Goal: Information Seeking & Learning: Check status

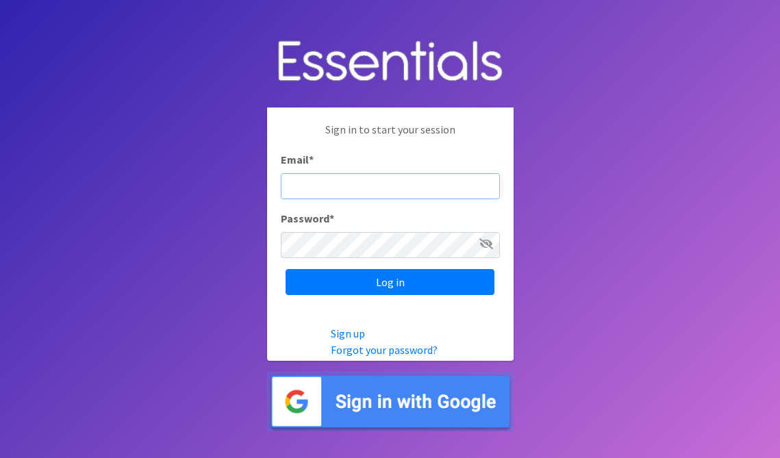
type input "diaperbank@jlno.org"
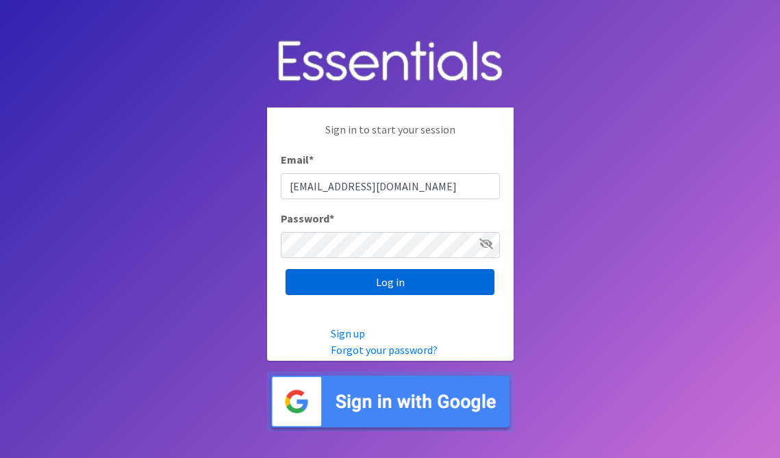
click at [381, 289] on input "Log in" at bounding box center [389, 282] width 209 height 26
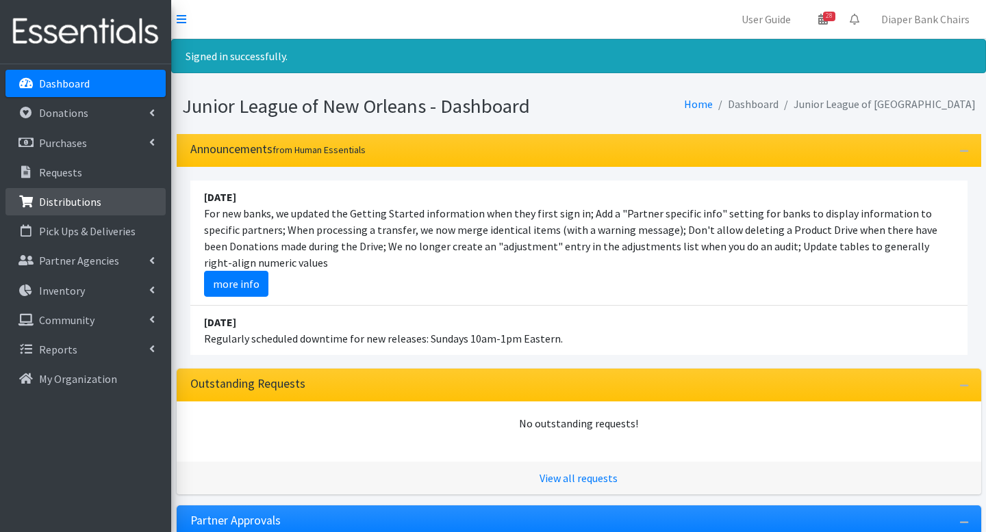
click at [68, 203] on p "Distributions" at bounding box center [70, 202] width 62 height 14
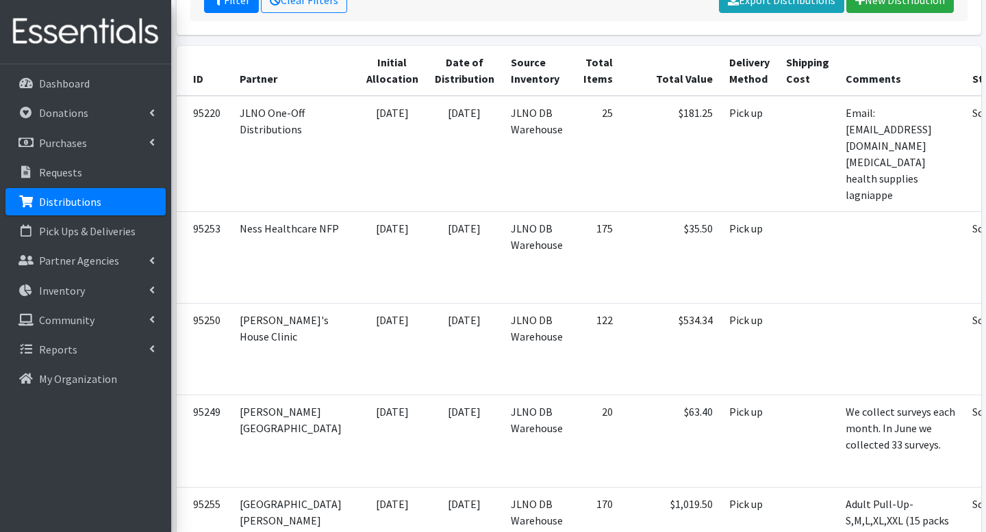
click at [138, 208] on link "Distributions" at bounding box center [85, 201] width 160 height 27
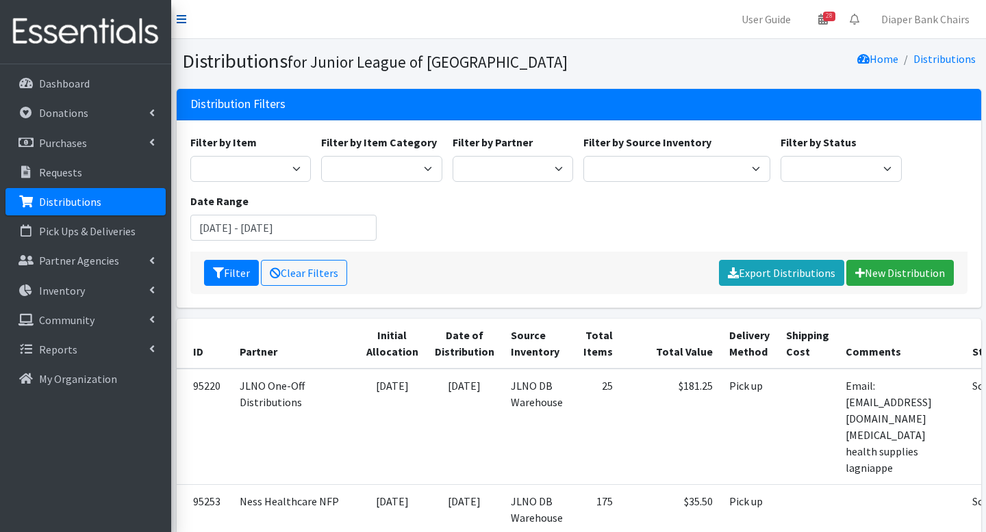
click at [182, 22] on icon at bounding box center [182, 19] width 10 height 11
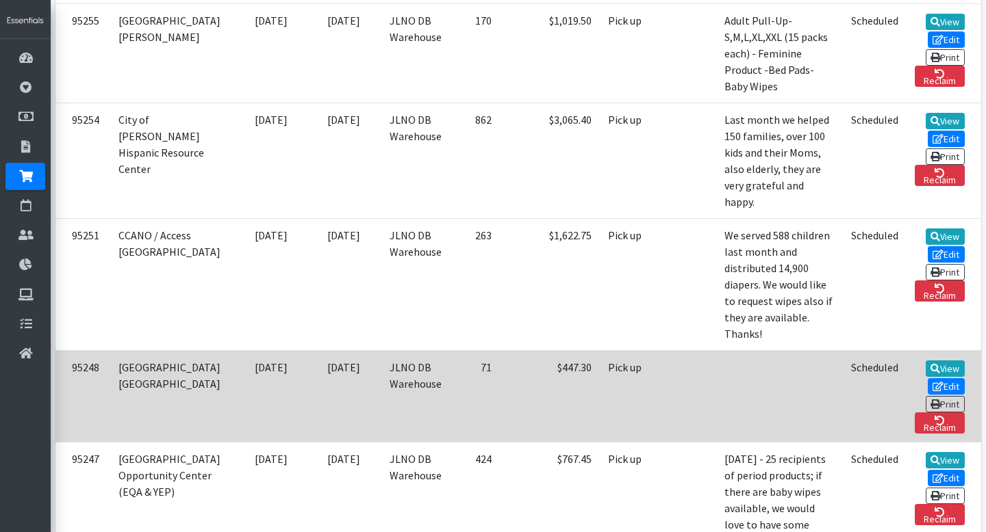
scroll to position [0, 55]
click at [944, 361] on link "View" at bounding box center [944, 369] width 39 height 16
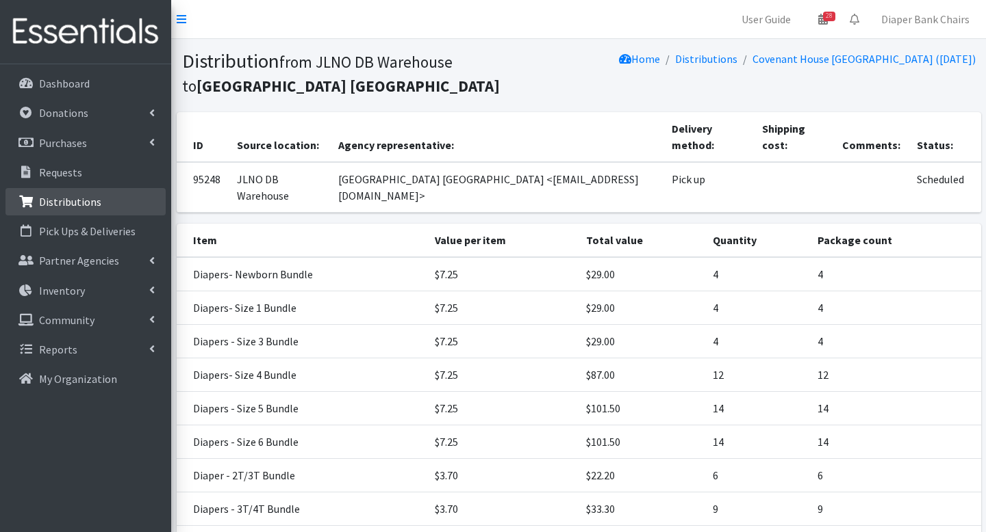
click at [40, 216] on li "Distributions" at bounding box center [85, 202] width 160 height 29
click at [185, 19] on icon at bounding box center [182, 19] width 10 height 11
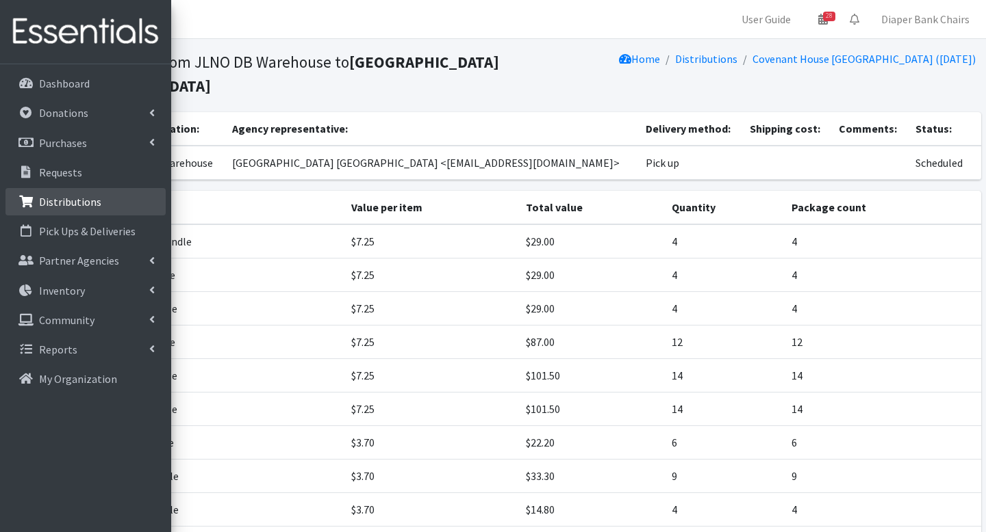
click at [39, 201] on p "Distributions" at bounding box center [39, 202] width 0 height 16
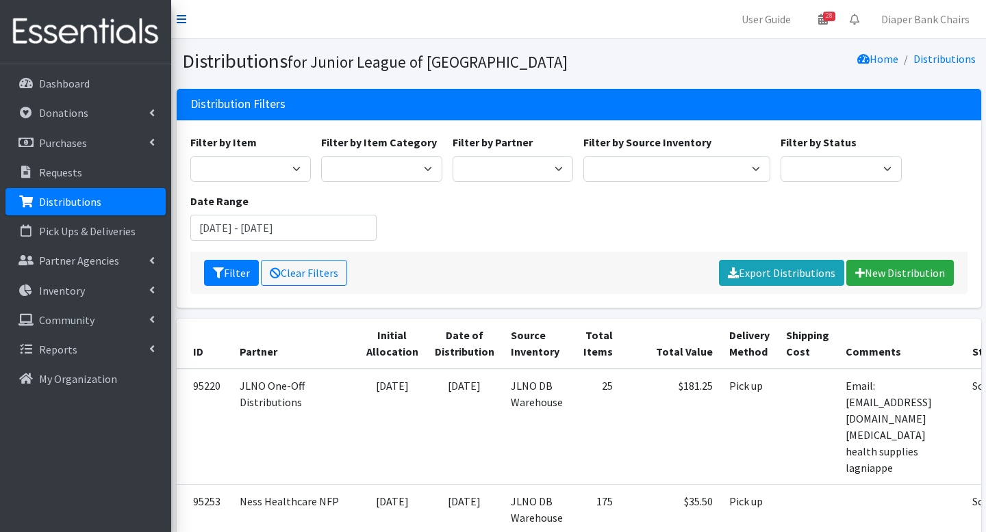
click at [182, 23] on icon at bounding box center [182, 19] width 10 height 11
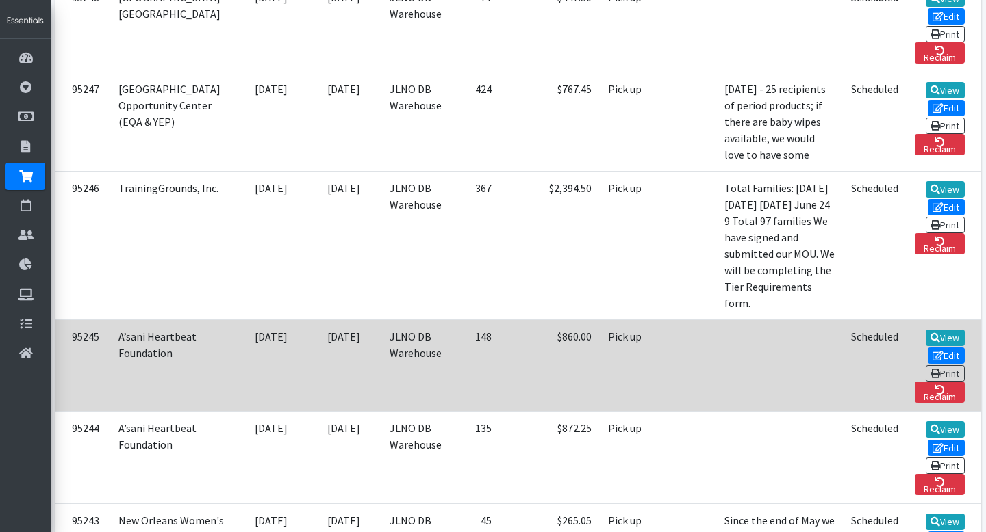
scroll to position [0, 55]
click at [938, 330] on link "View" at bounding box center [944, 338] width 39 height 16
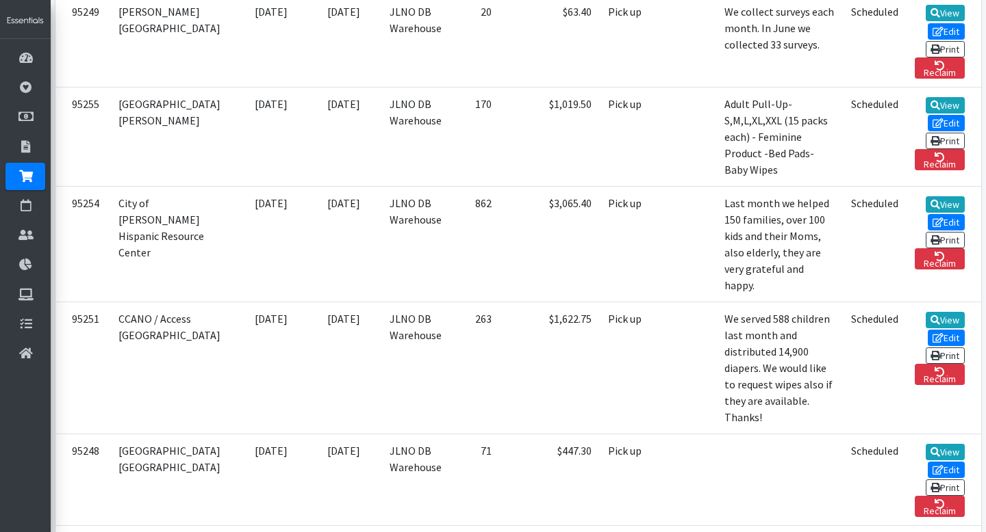
scroll to position [678, 0]
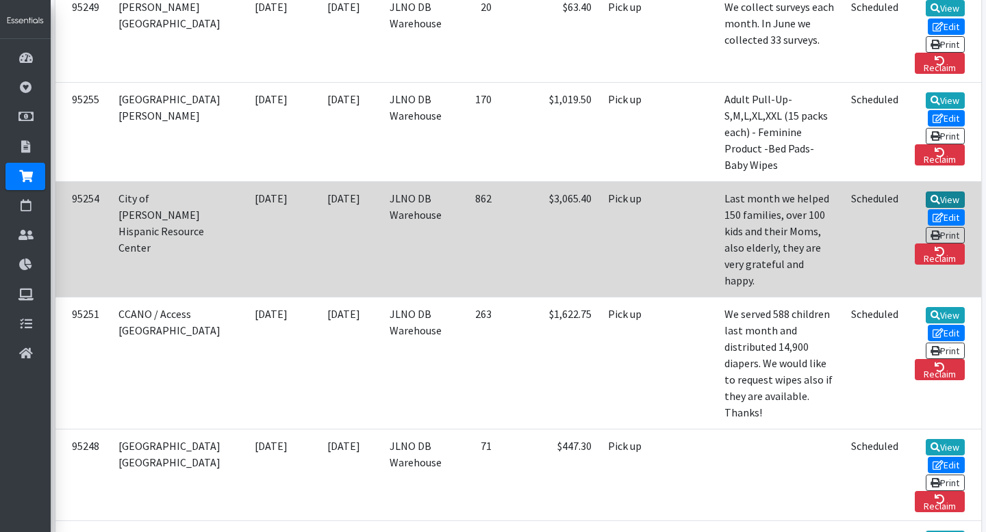
click at [933, 195] on icon at bounding box center [935, 200] width 10 height 10
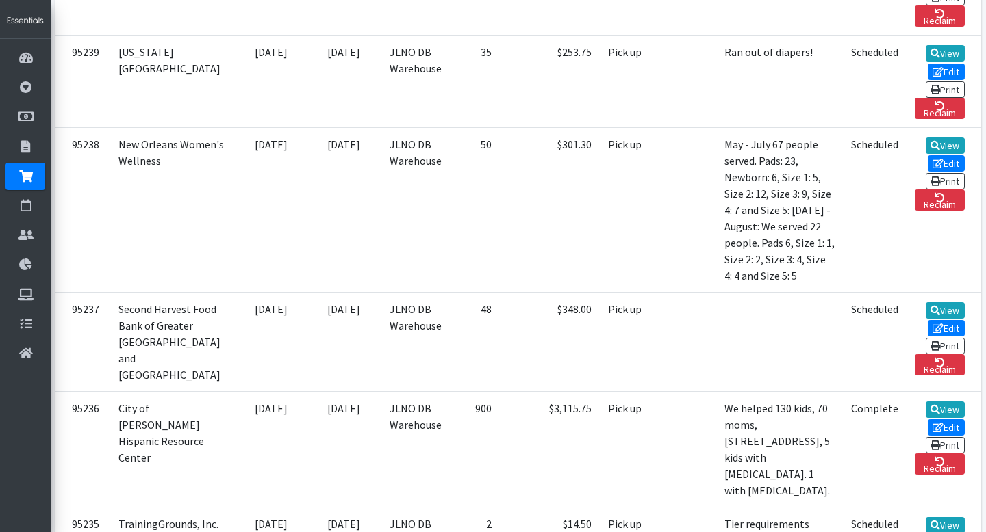
scroll to position [2078, 0]
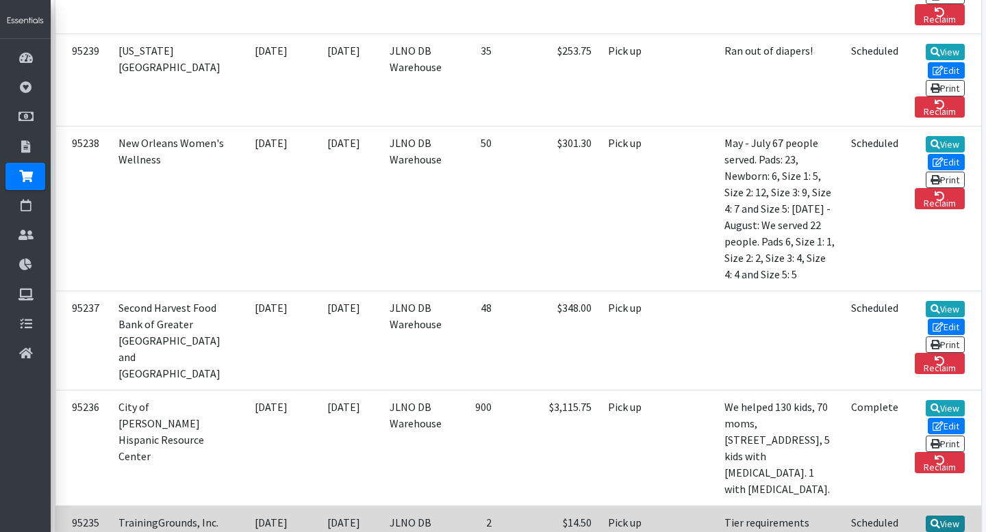
click at [935, 519] on icon at bounding box center [935, 524] width 10 height 10
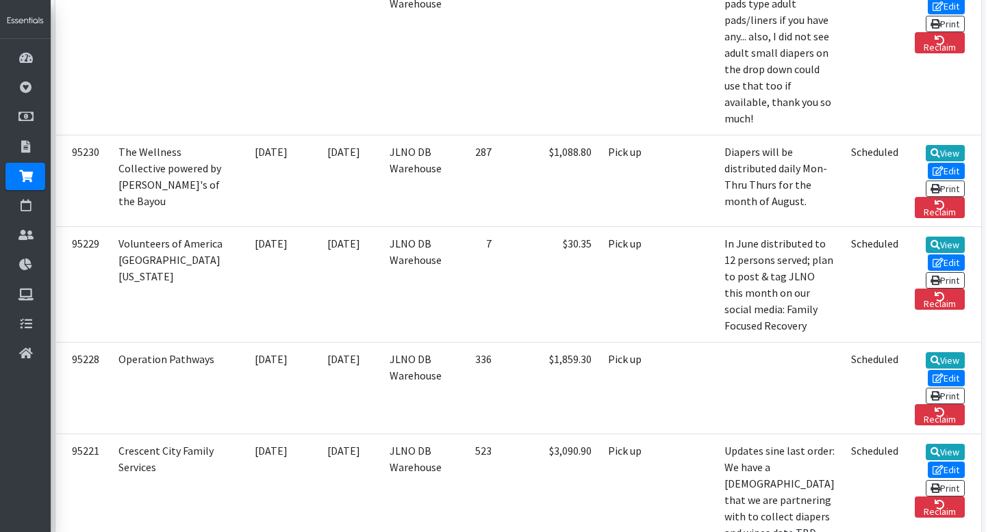
scroll to position [3268, 0]
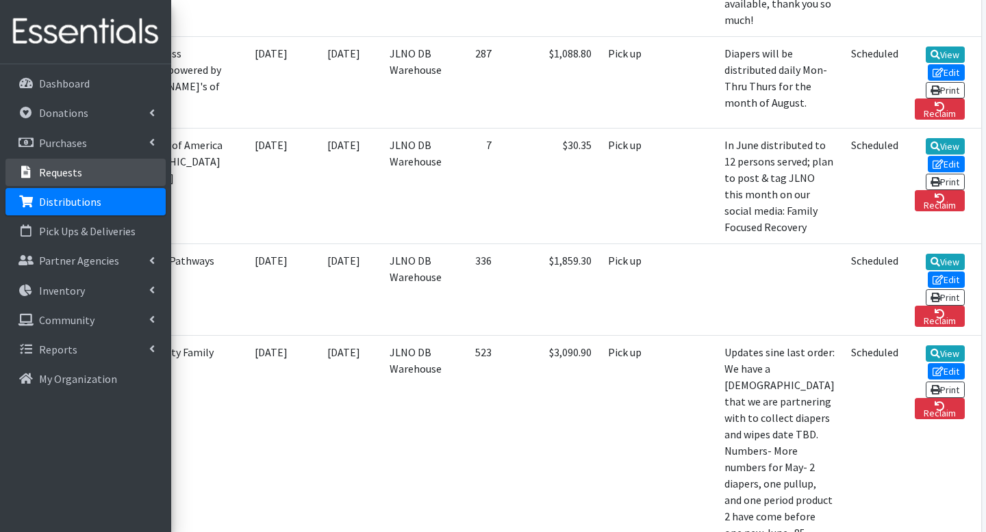
click at [51, 181] on link "Requests" at bounding box center [85, 172] width 160 height 27
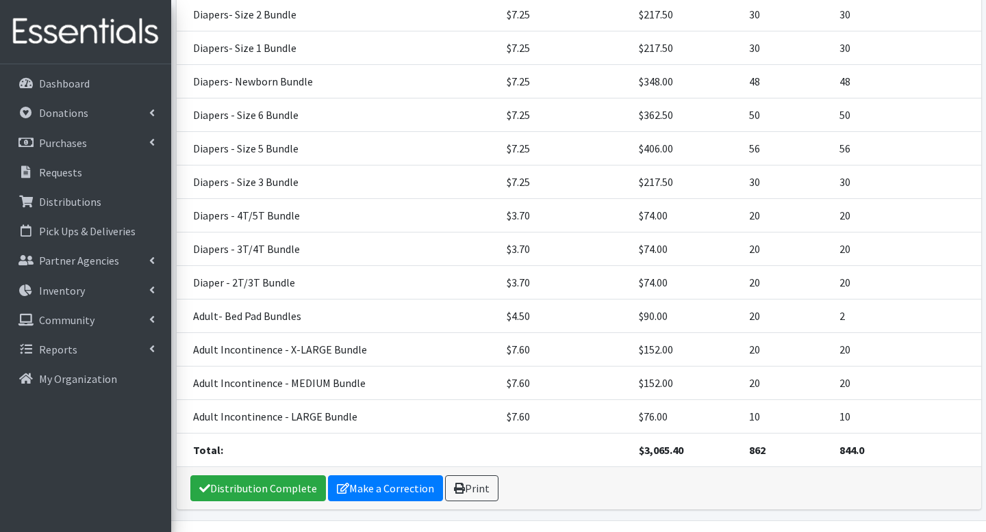
scroll to position [515, 0]
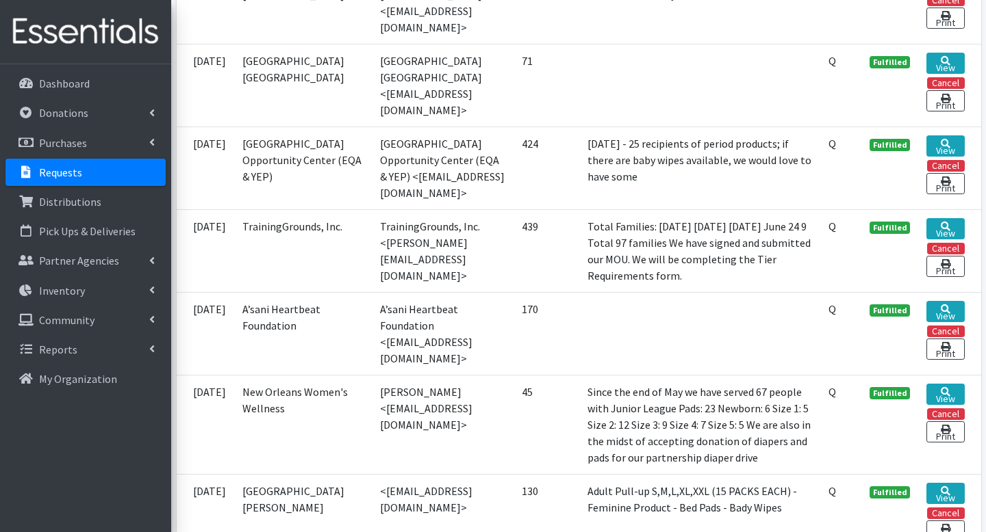
scroll to position [828, 0]
click at [937, 220] on link "View" at bounding box center [945, 228] width 38 height 21
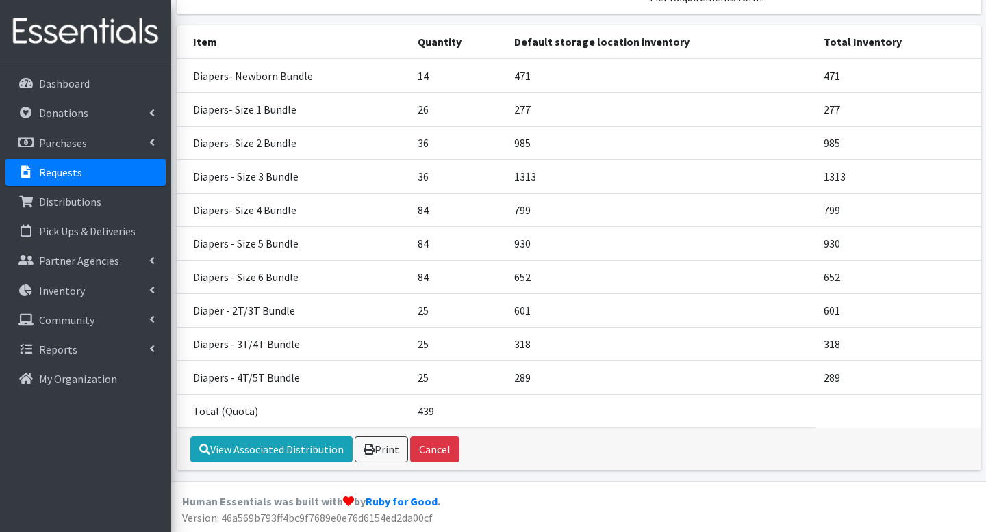
scroll to position [223, 0]
click at [274, 450] on link "View Associated Distribution" at bounding box center [271, 450] width 162 height 26
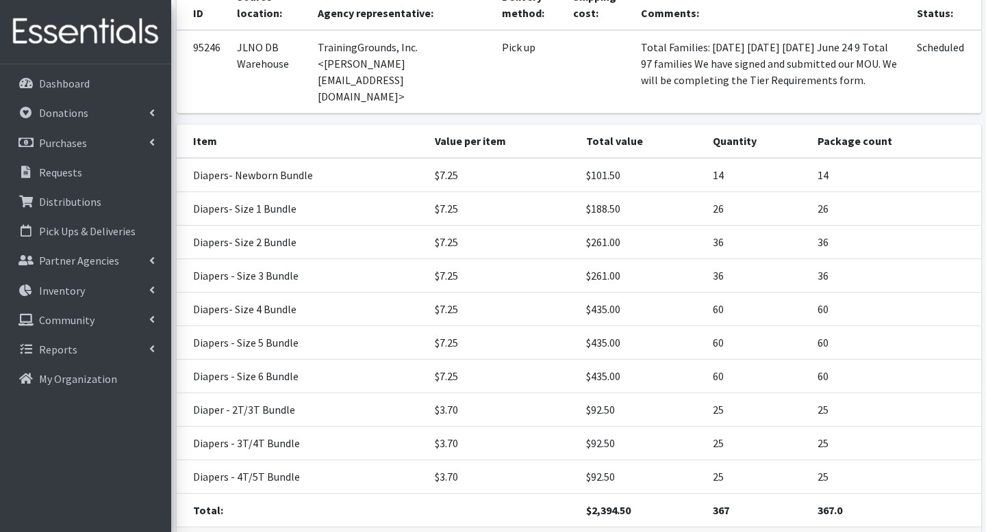
scroll to position [232, 0]
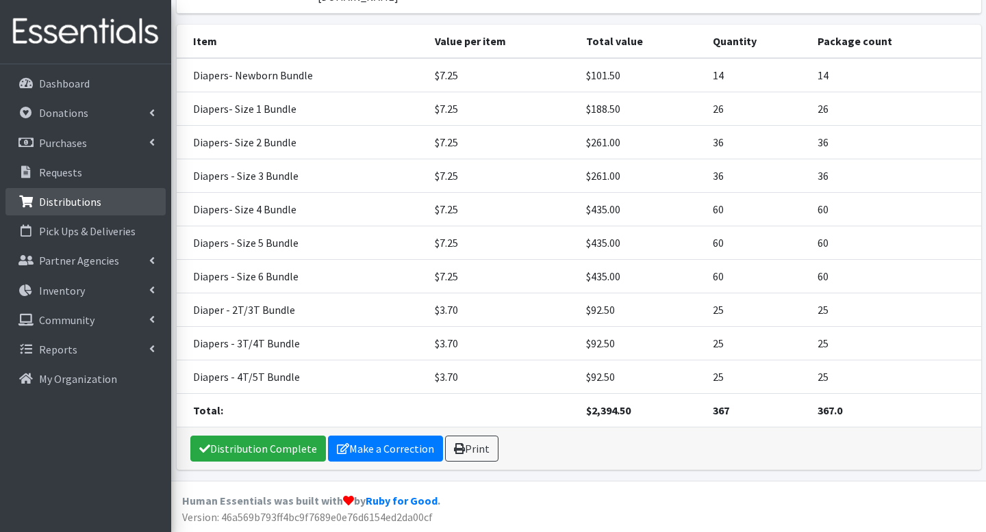
click at [98, 206] on link "Distributions" at bounding box center [85, 201] width 160 height 27
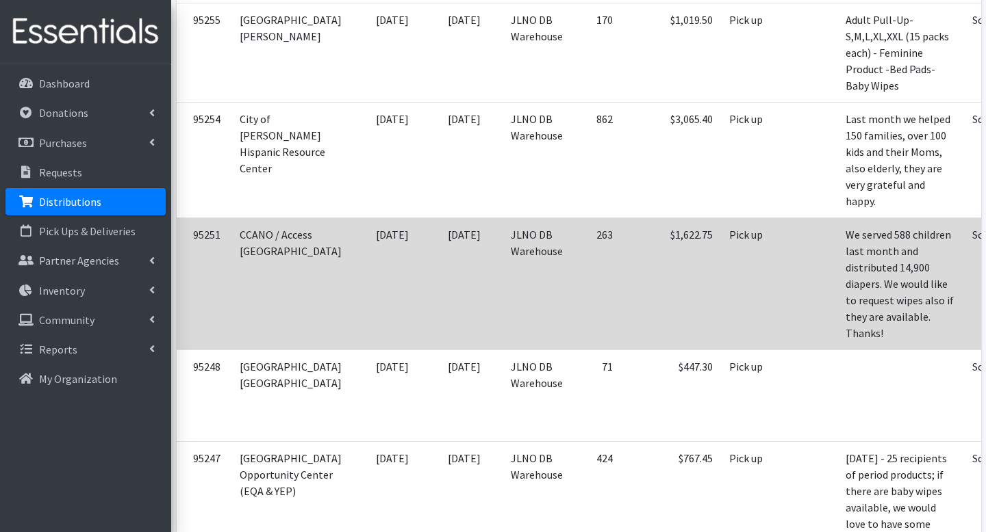
scroll to position [0, 177]
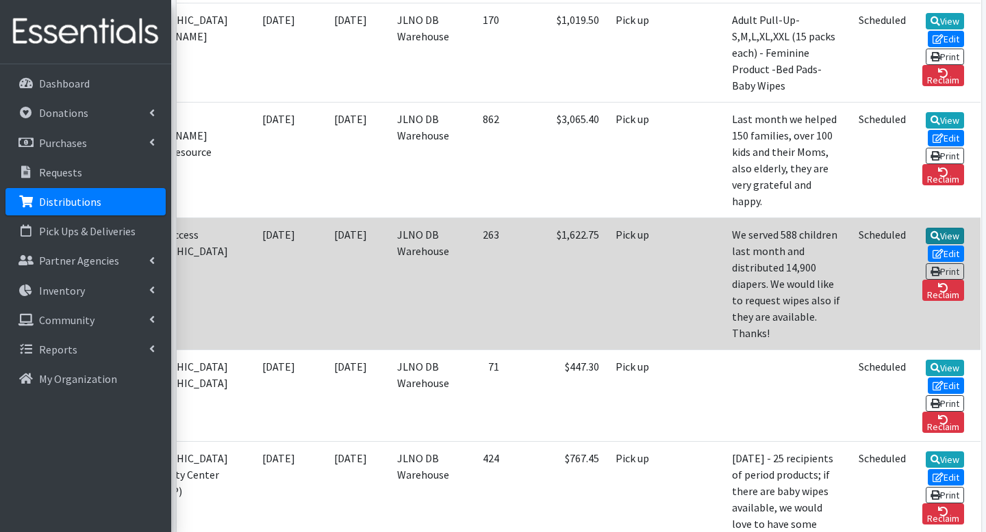
click at [942, 228] on link "View" at bounding box center [944, 236] width 39 height 16
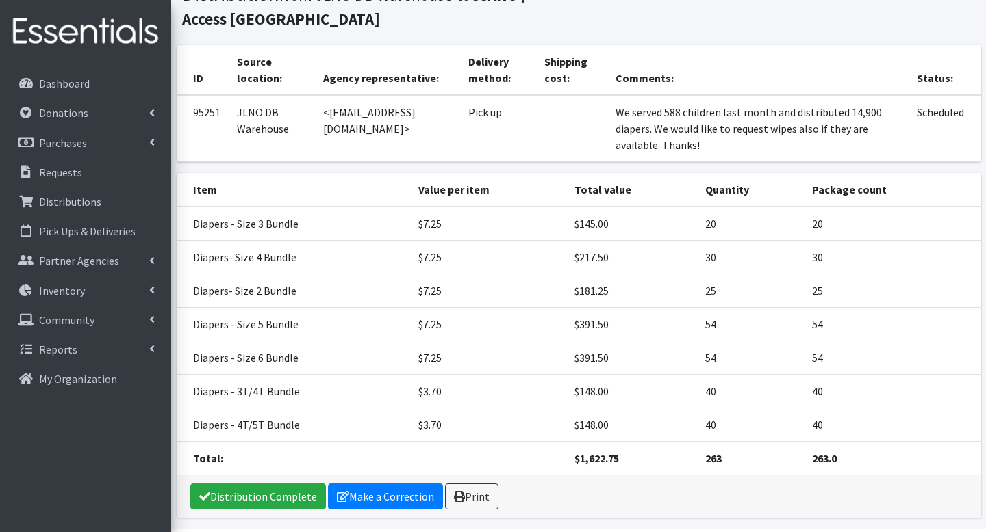
scroll to position [74, 0]
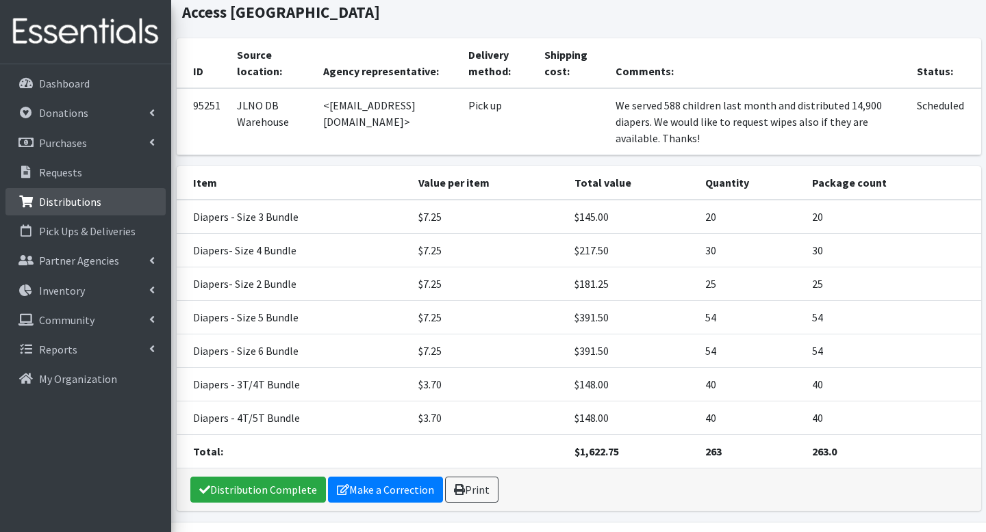
click at [60, 208] on p "Distributions" at bounding box center [70, 202] width 62 height 14
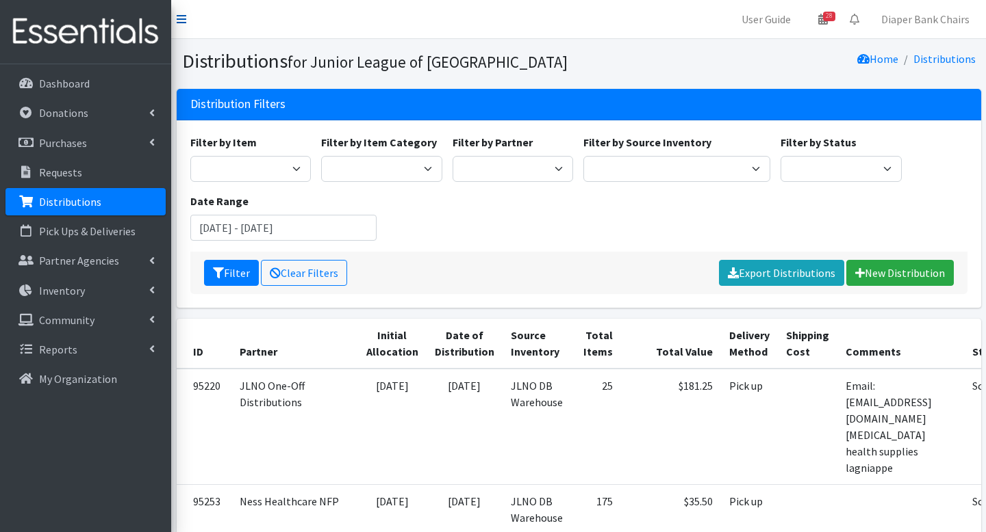
click at [182, 16] on icon at bounding box center [182, 19] width 10 height 11
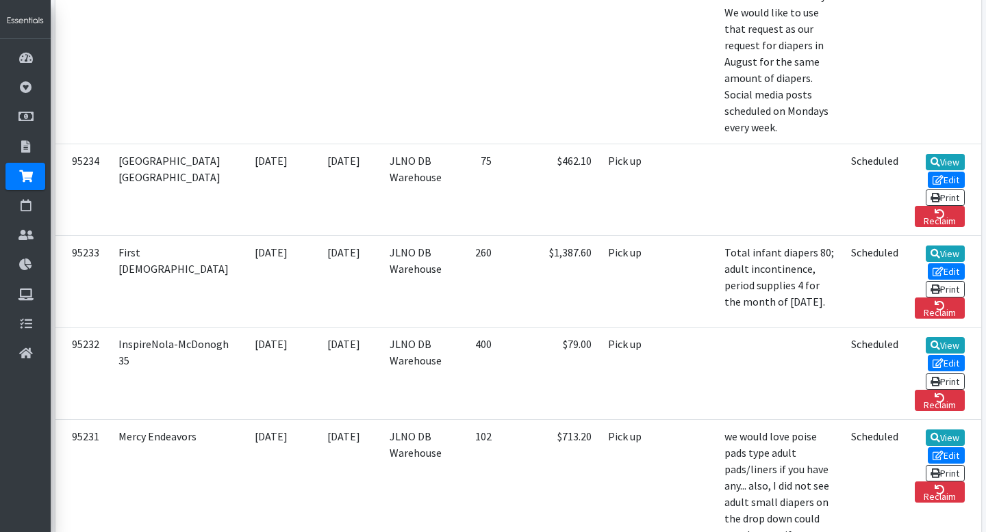
scroll to position [0, 55]
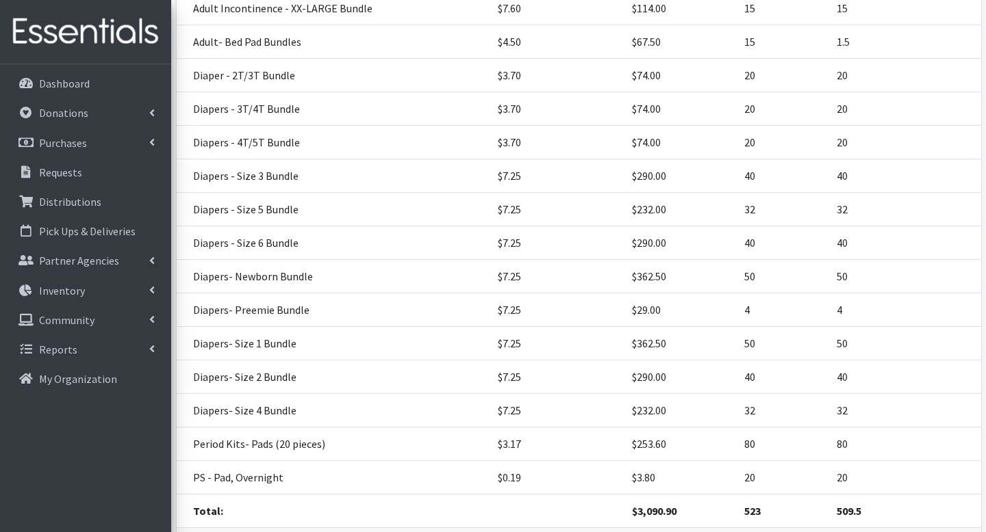
scroll to position [499, 0]
